Goal: Information Seeking & Learning: Learn about a topic

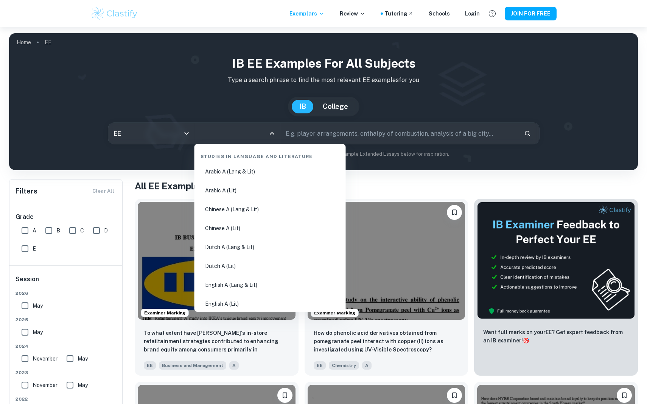
click at [247, 137] on input "All Subjects" at bounding box center [231, 133] width 68 height 14
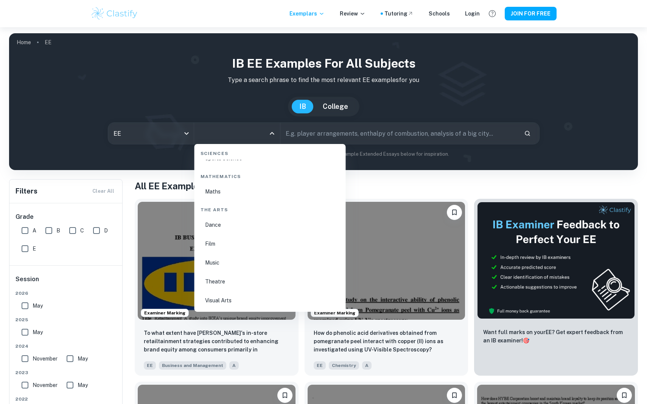
scroll to position [1229, 0]
click at [234, 265] on li "Music" at bounding box center [269, 262] width 145 height 17
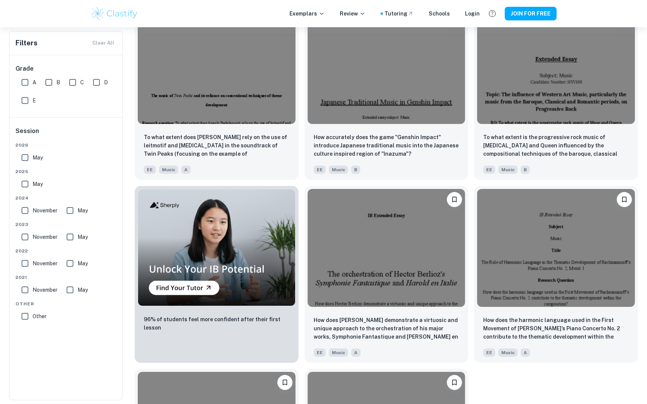
scroll to position [388, 0]
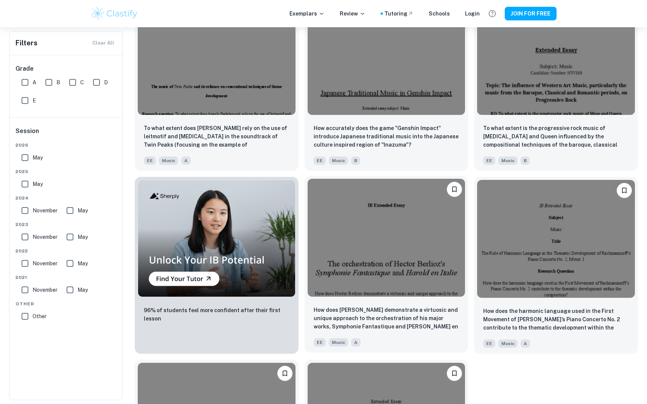
click at [391, 253] on img at bounding box center [386, 238] width 158 height 118
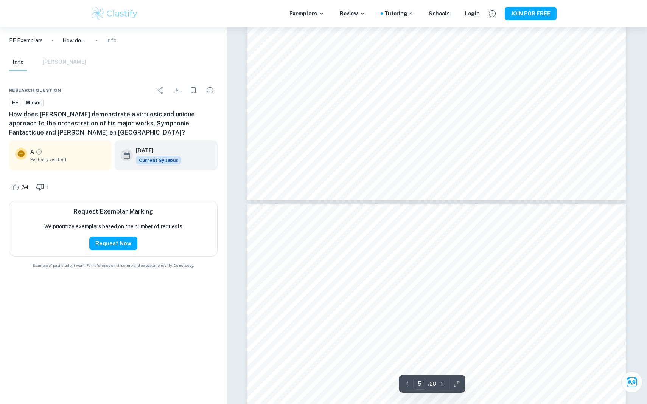
scroll to position [2140, 0]
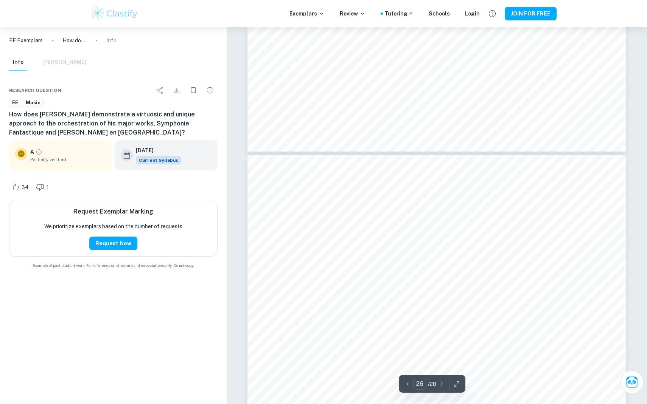
type input "25"
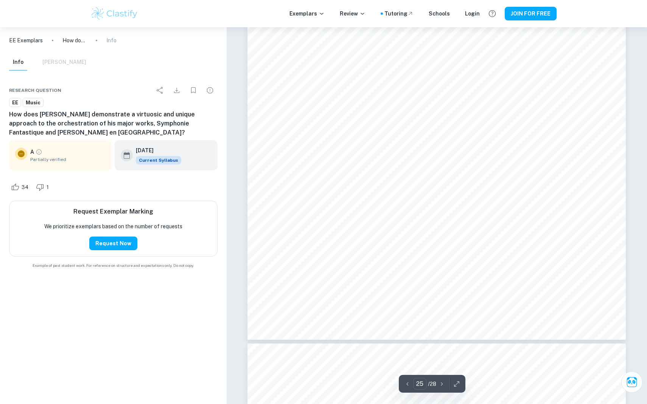
scroll to position [13154, 0]
